Goal: Task Accomplishment & Management: Manage account settings

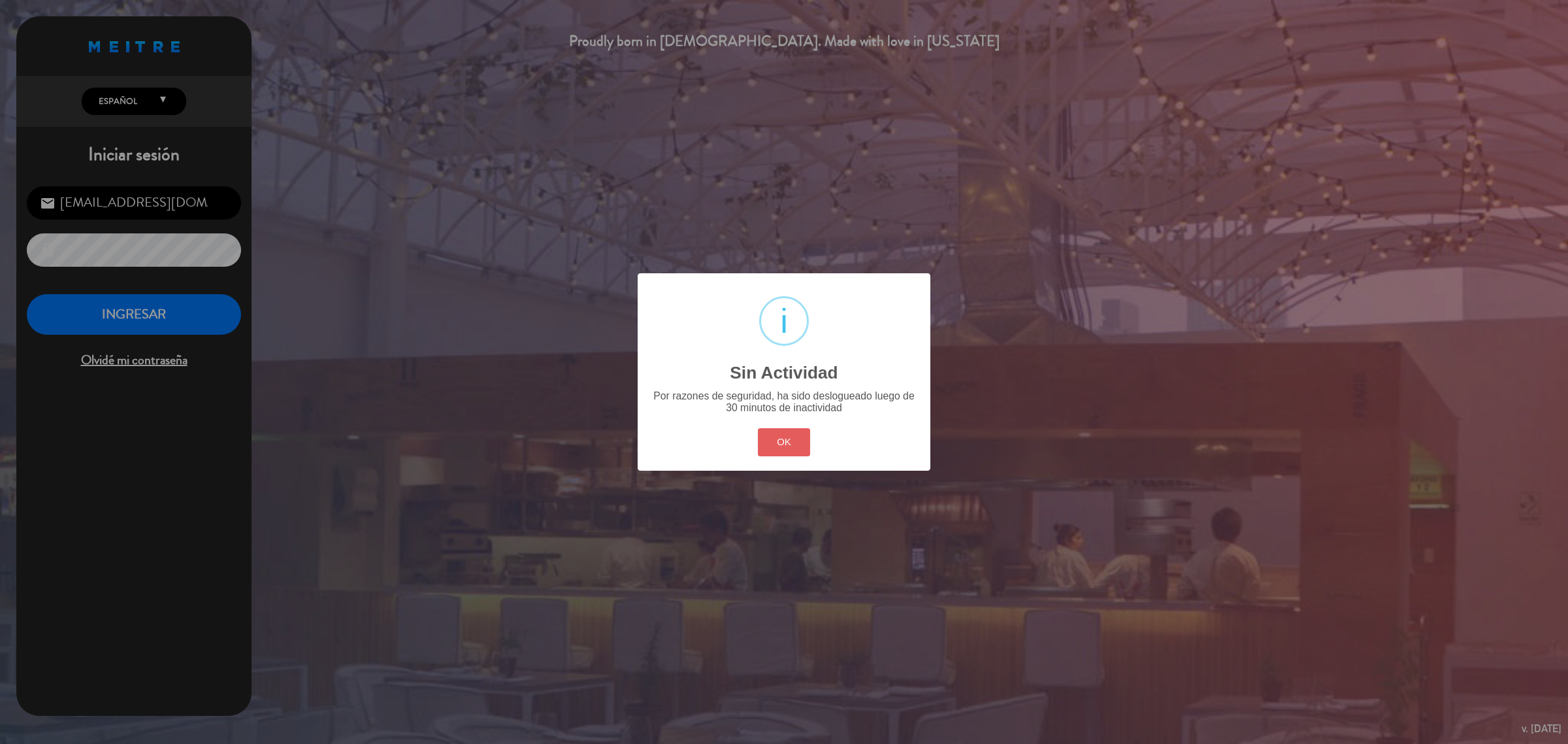
click at [792, 446] on button "OK" at bounding box center [785, 442] width 53 height 28
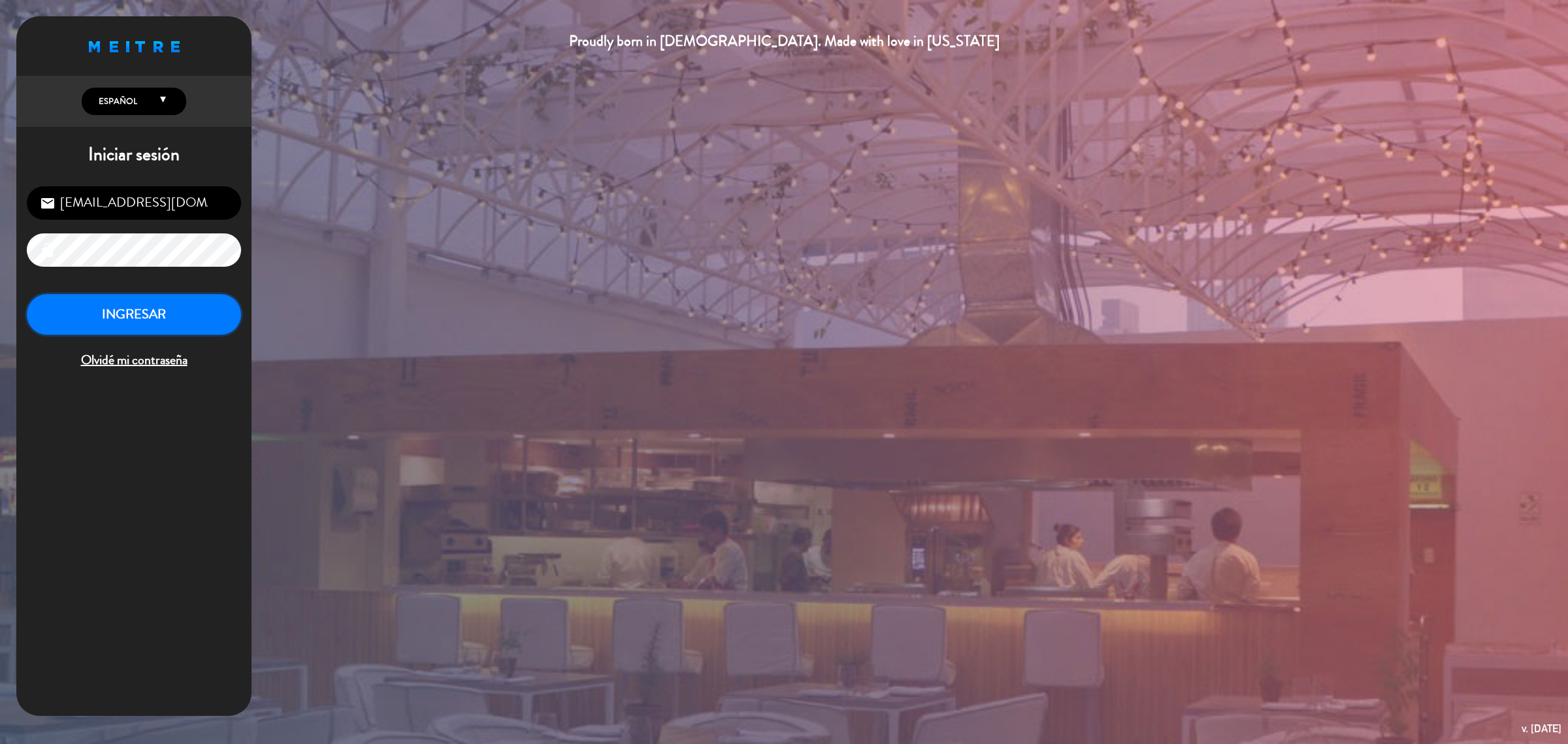
click at [201, 314] on button "INGRESAR" at bounding box center [134, 314] width 215 height 41
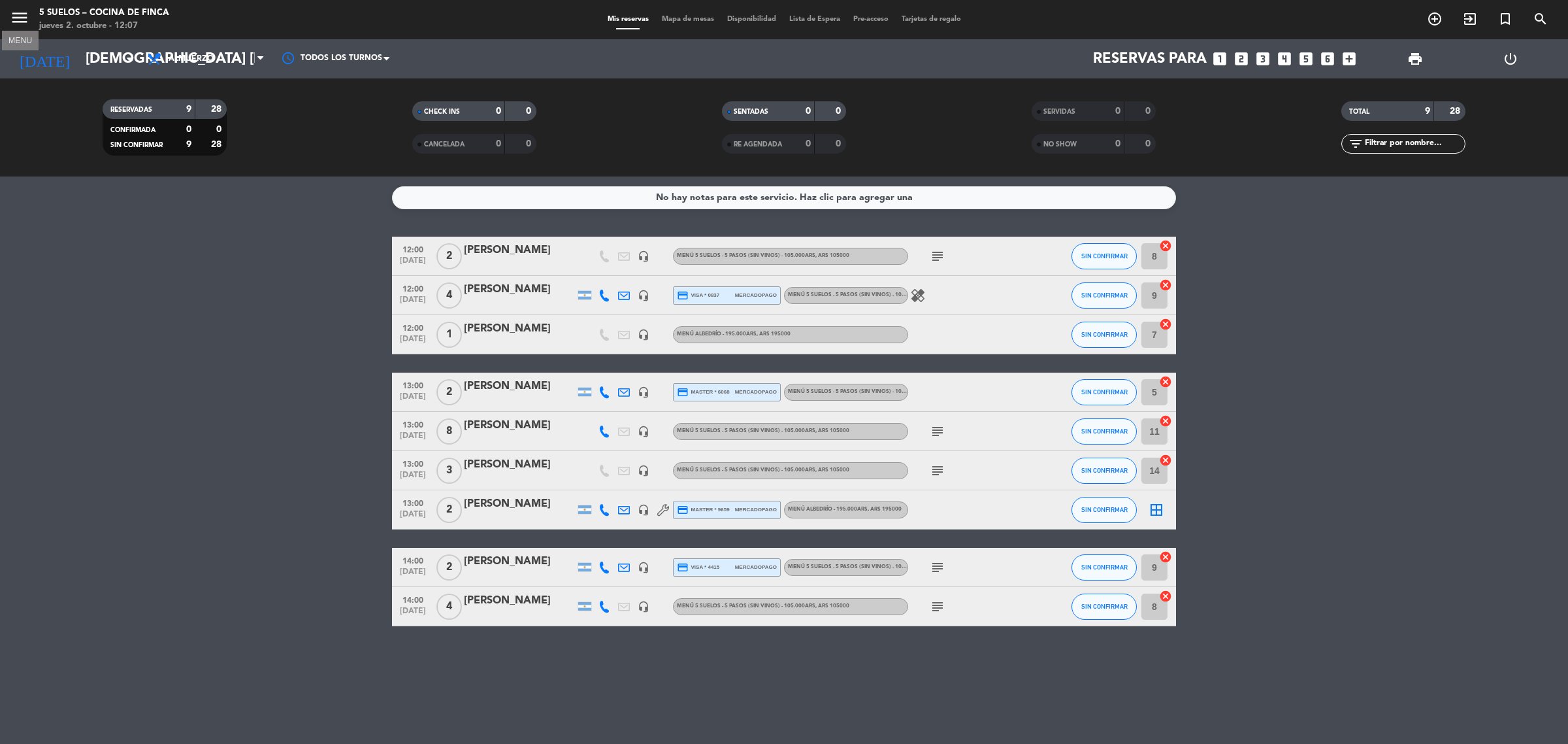
click at [24, 18] on icon "menu" at bounding box center [20, 17] width 20 height 20
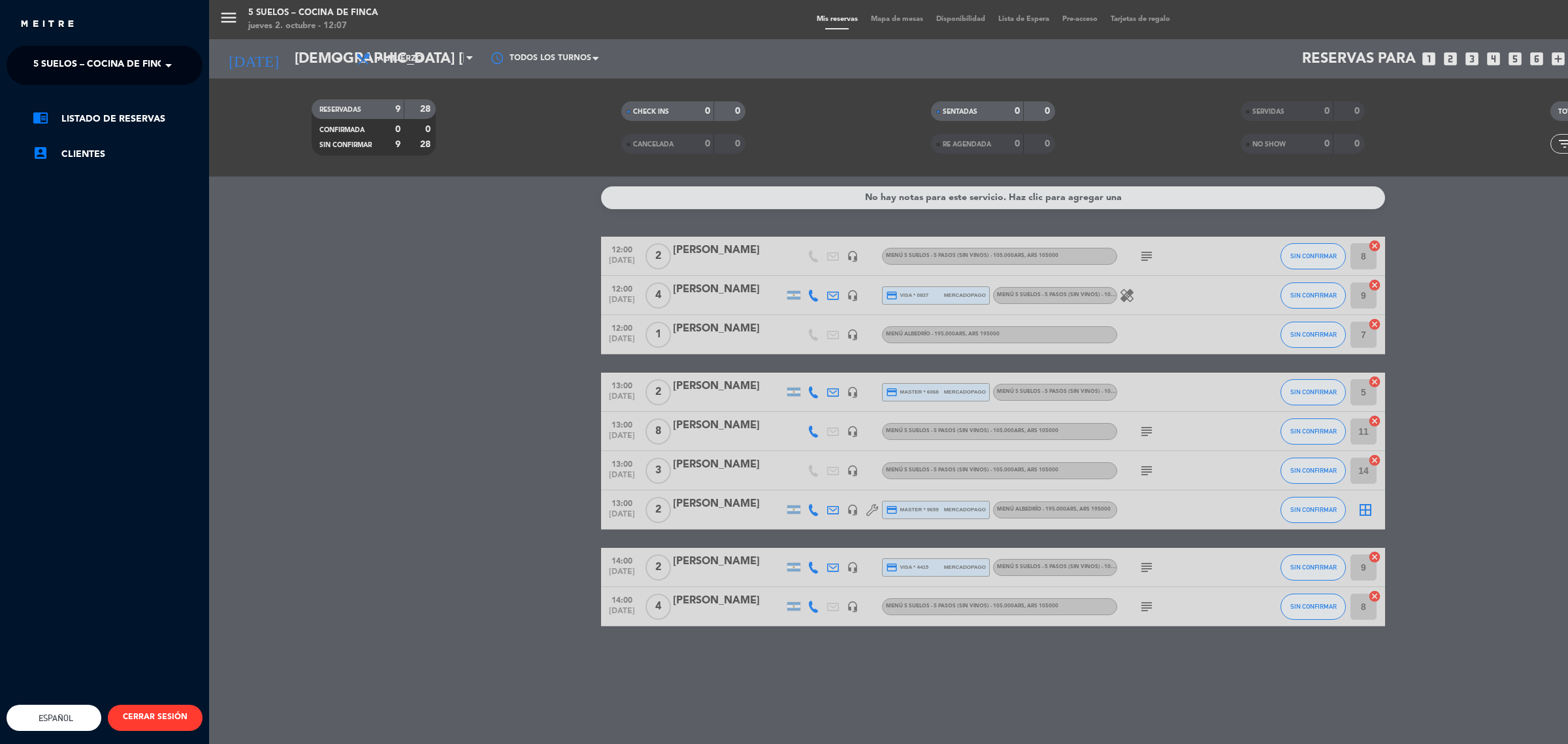
click at [113, 60] on span "5 SUELOS – COCINA DE FINCA" at bounding box center [101, 66] width 137 height 27
click at [123, 114] on span "FINCA VICTORIA – TURISMO" at bounding box center [77, 121] width 126 height 15
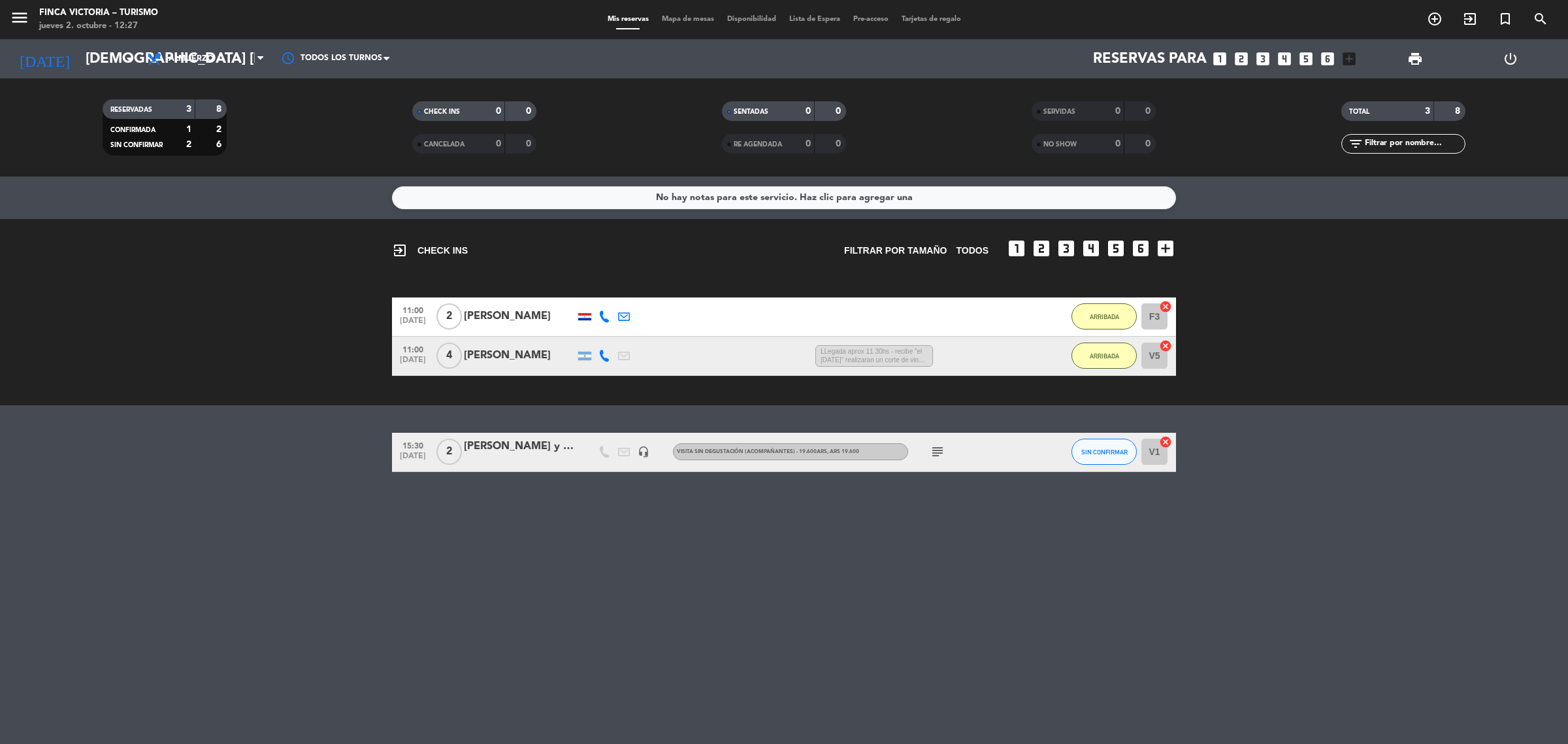
click at [468, 313] on div "[PERSON_NAME]" at bounding box center [519, 317] width 112 height 17
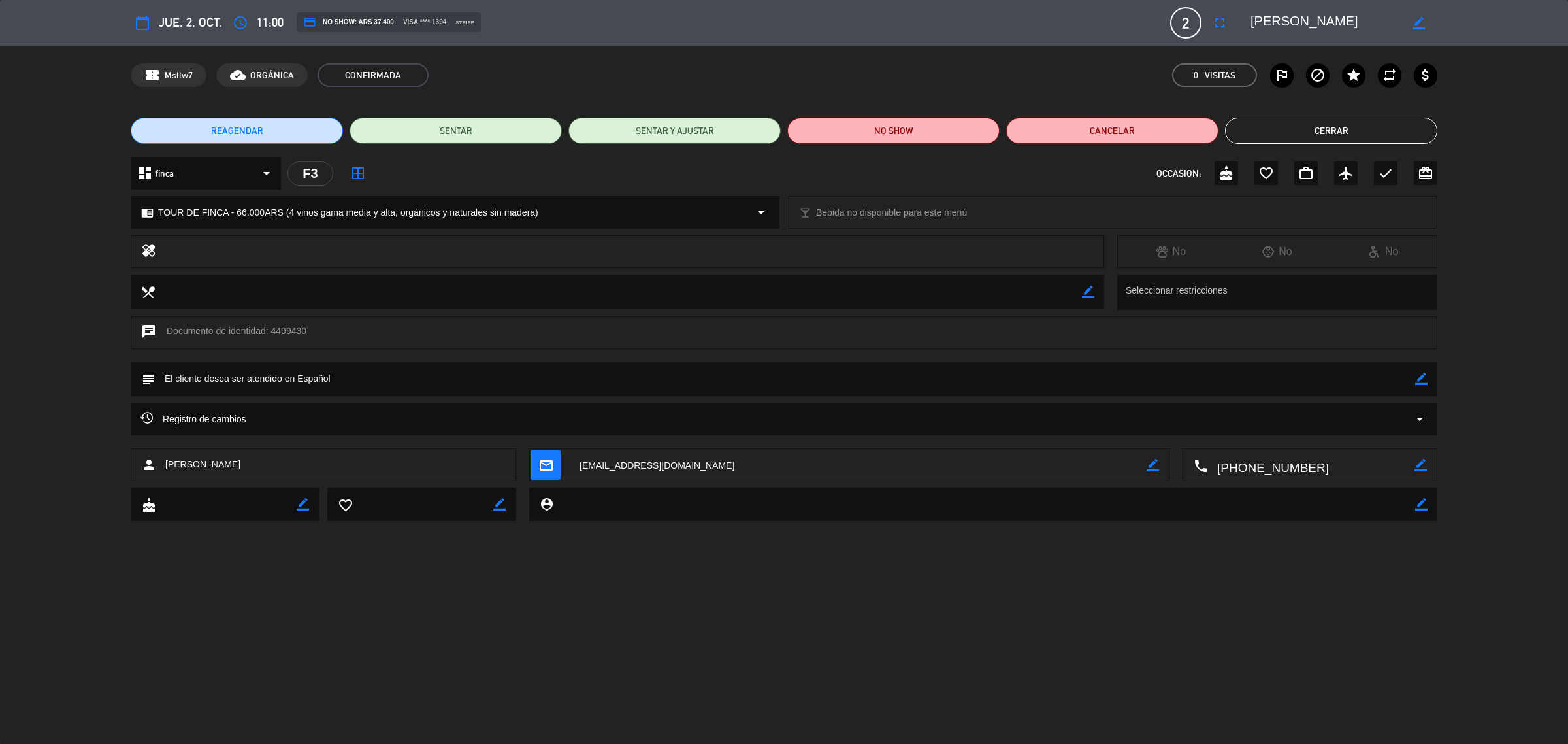
click at [1376, 139] on button "Cerrar" at bounding box center [1331, 130] width 213 height 26
